Goal: Find specific page/section: Find specific page/section

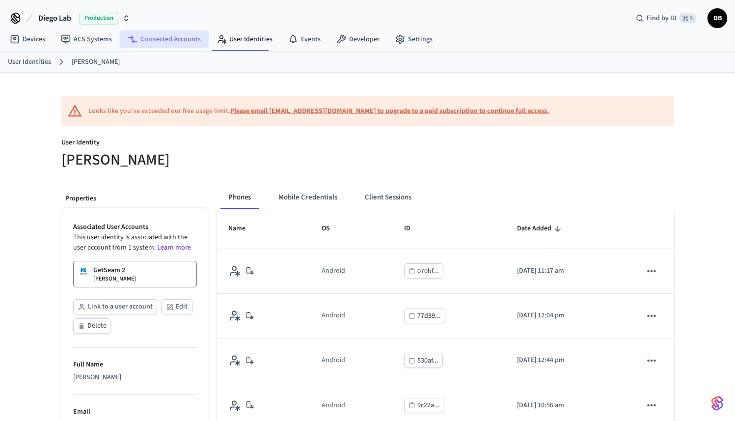
click at [159, 44] on link "Connected Accounts" at bounding box center [164, 39] width 89 height 18
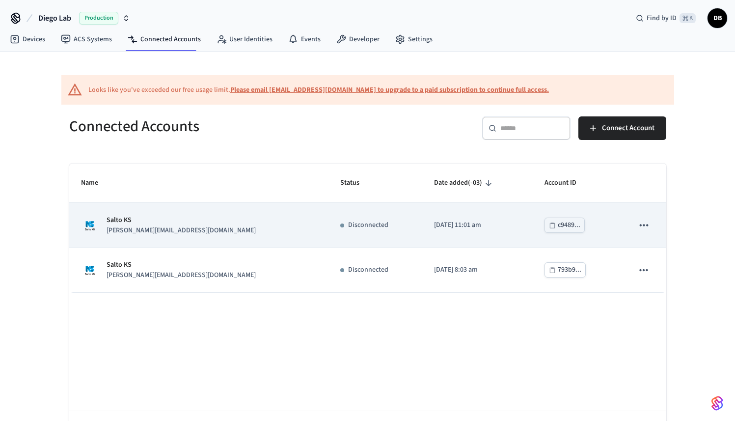
click at [136, 230] on p "[PERSON_NAME][EMAIL_ADDRESS][DOMAIN_NAME]" at bounding box center [180, 230] width 149 height 10
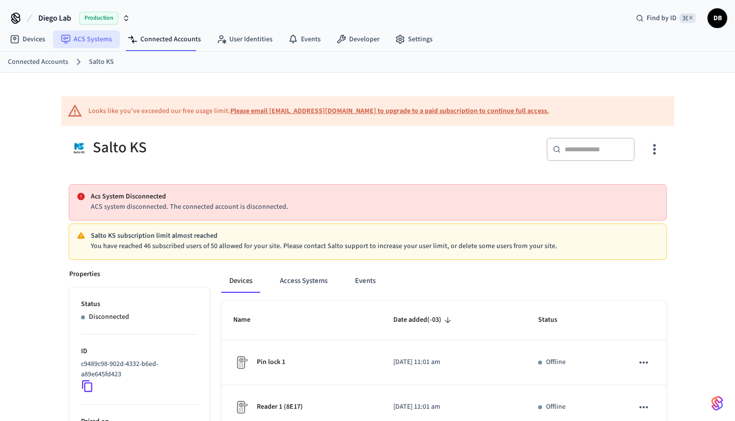
click at [95, 37] on link "ACS Systems" at bounding box center [86, 39] width 67 height 18
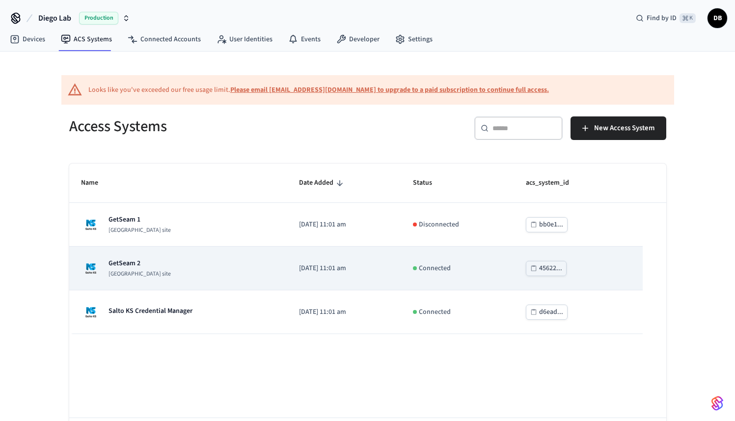
click at [116, 260] on p "GetSeam 2" at bounding box center [139, 263] width 62 height 10
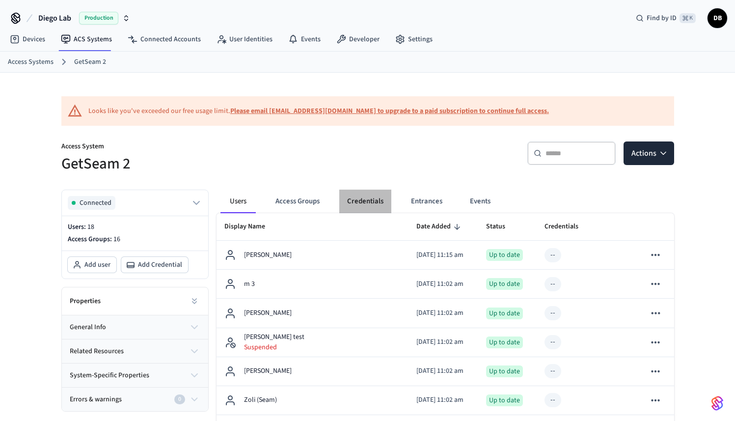
click at [369, 207] on button "Credentials" at bounding box center [365, 201] width 52 height 24
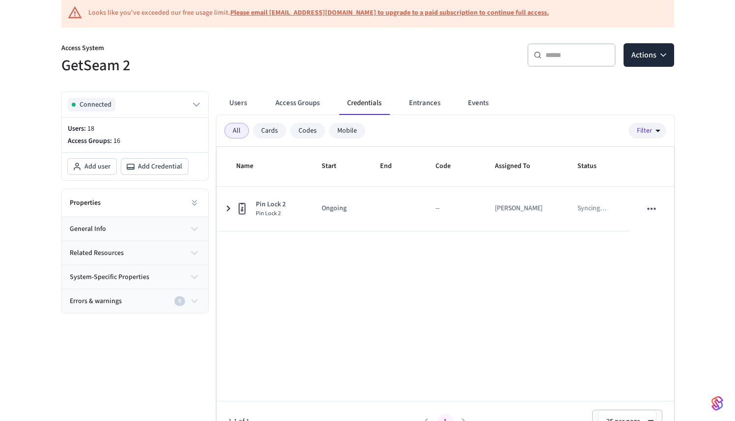
scroll to position [69, 0]
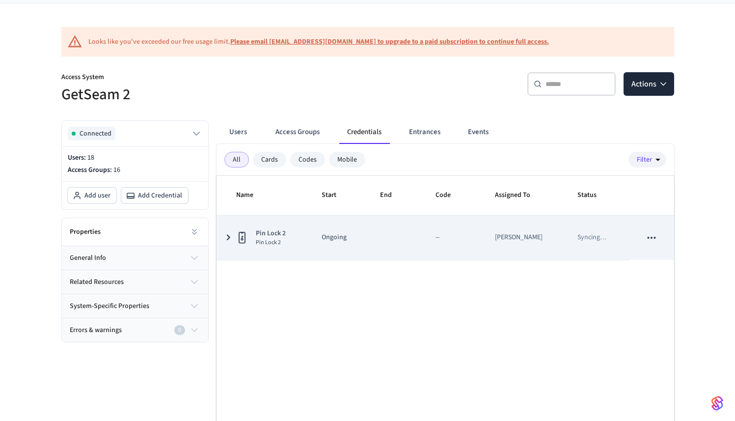
click at [231, 240] on icon "sticky table" at bounding box center [228, 237] width 12 height 12
